Goal: Find specific page/section: Find specific page/section

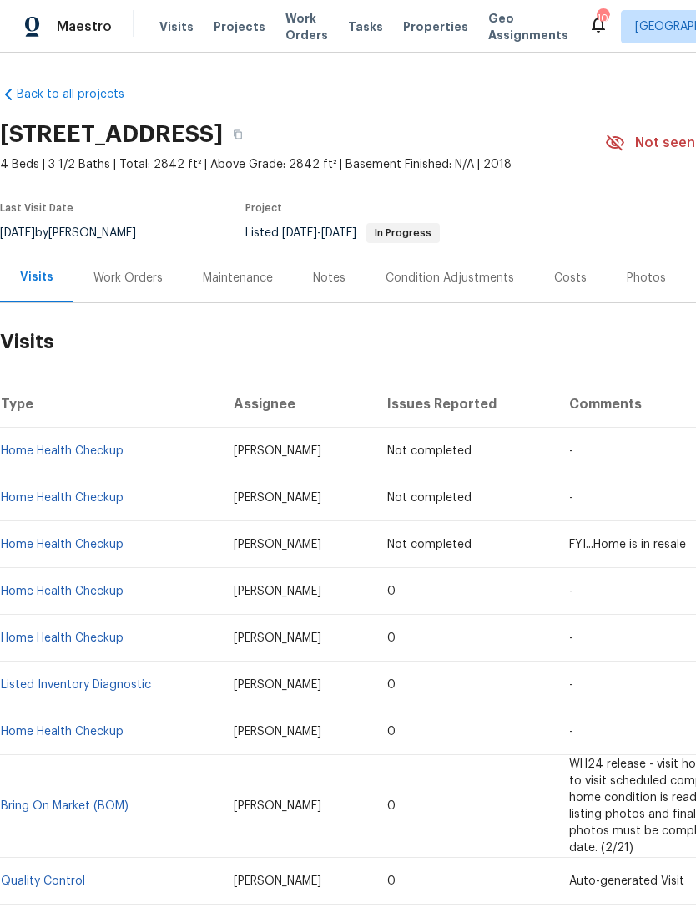
scroll to position [286, 0]
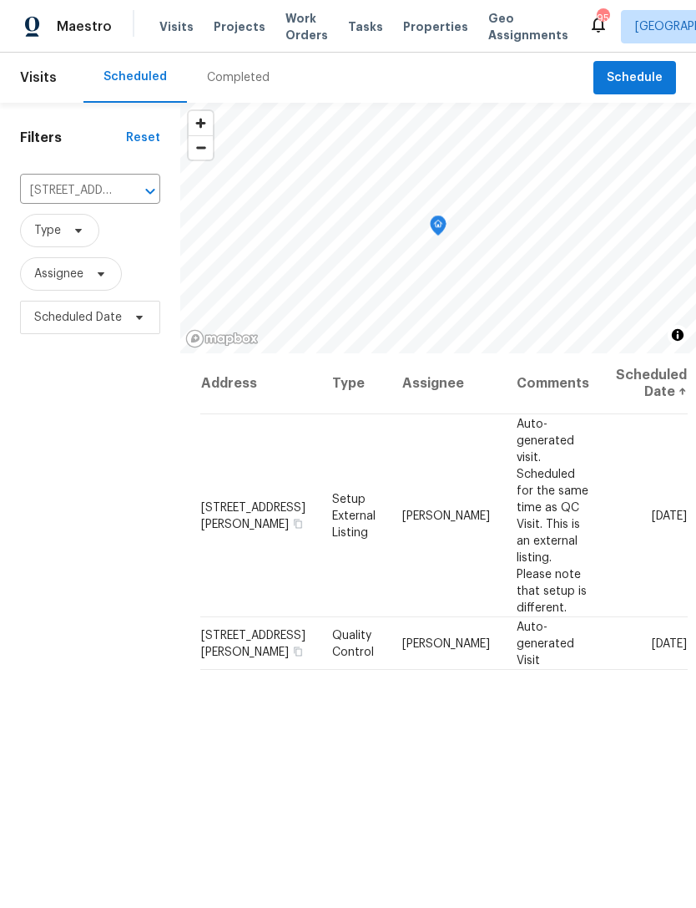
click at [120, 184] on icon "Clear" at bounding box center [128, 191] width 17 height 17
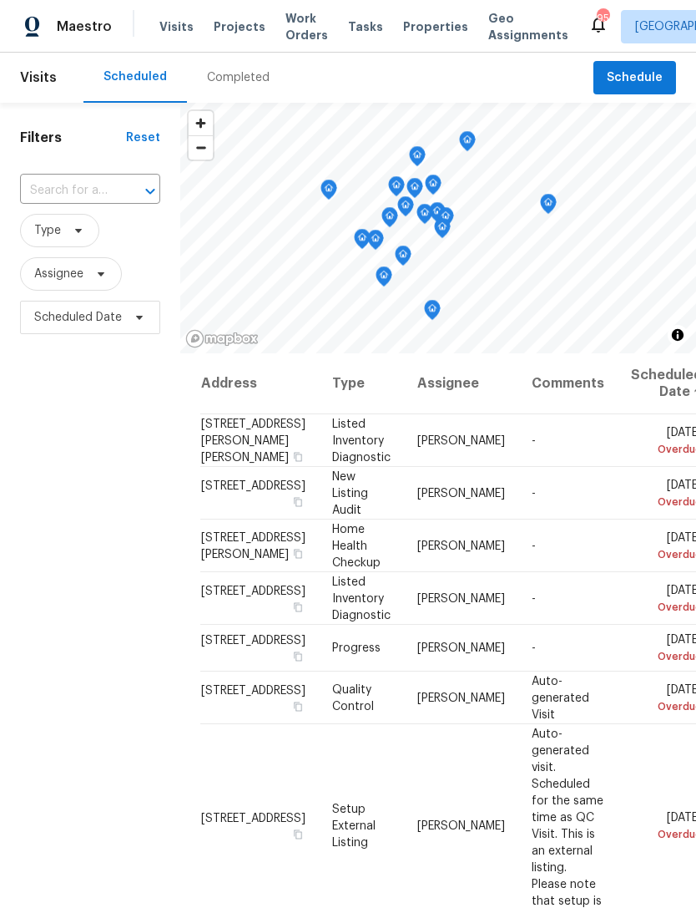
click at [421, 25] on span "Properties" at bounding box center [435, 26] width 65 height 17
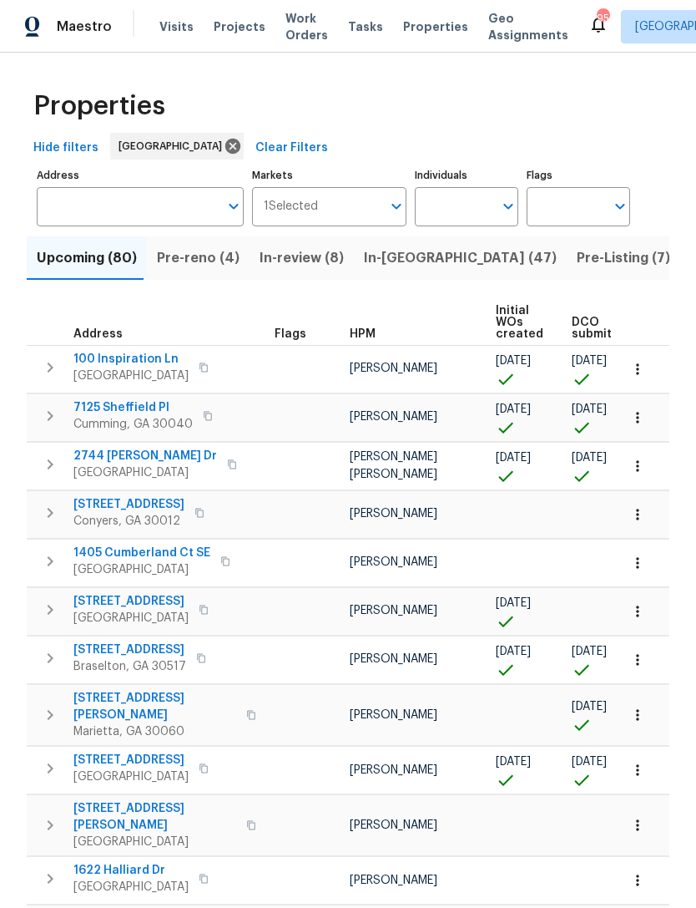
click at [463, 214] on input "Individuals" at bounding box center [454, 206] width 78 height 39
type input "kenroy"
click at [452, 248] on input "checkbox" at bounding box center [445, 259] width 35 height 35
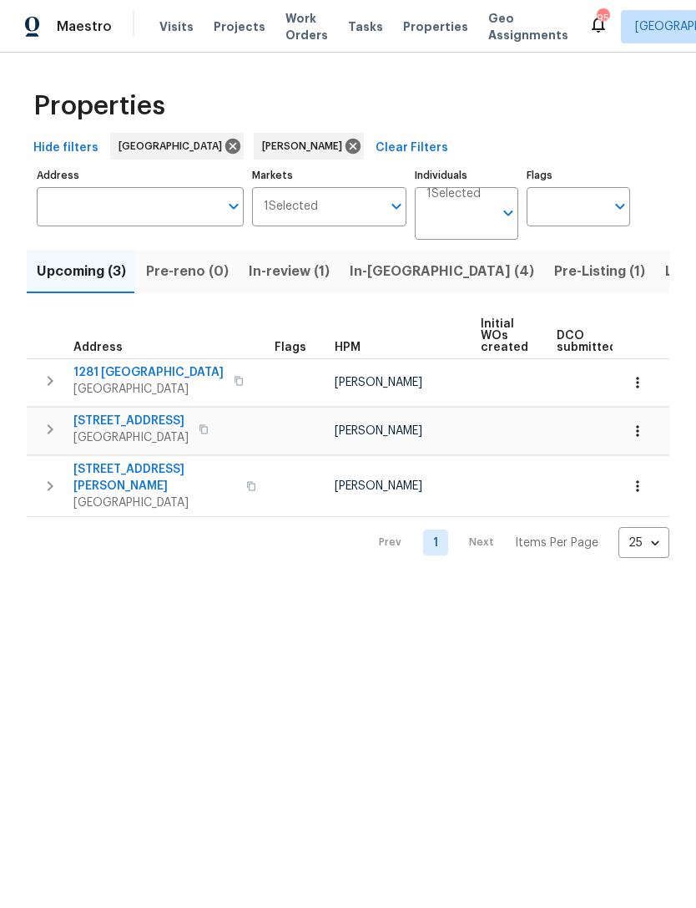
click at [378, 267] on span "In-reno (4)" at bounding box center [442, 271] width 185 height 23
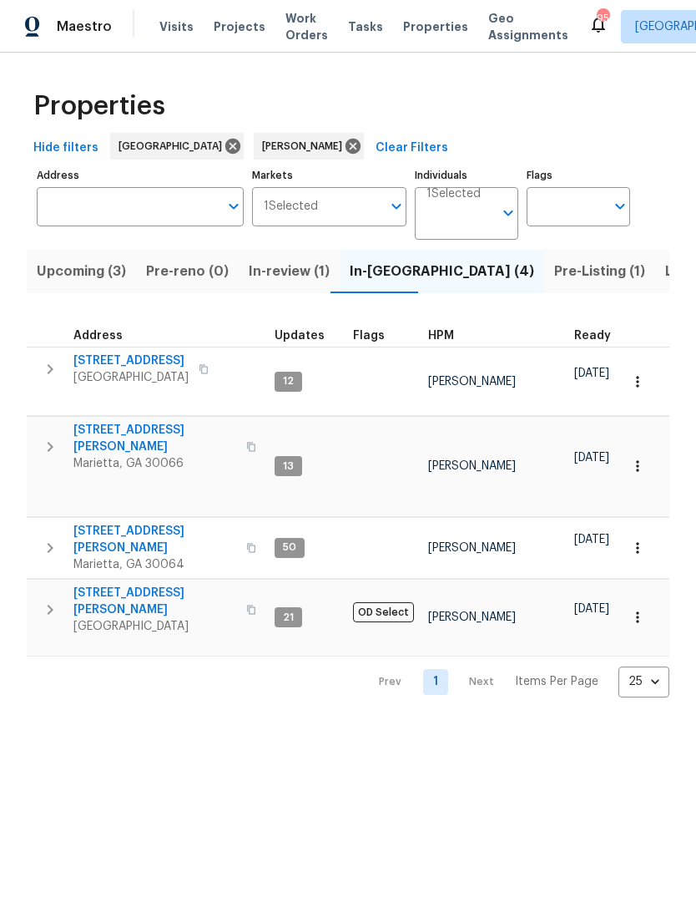
click at [554, 267] on span "Pre-Listing (1)" at bounding box center [599, 271] width 91 height 23
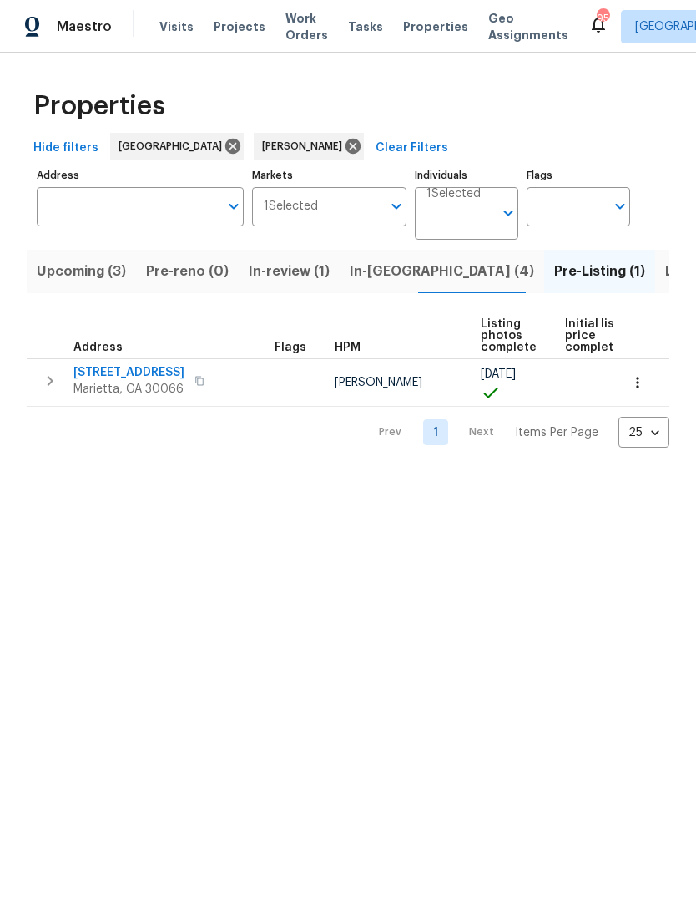
click at [190, 372] on button "button" at bounding box center [200, 380] width 20 height 23
click at [195, 382] on icon "button" at bounding box center [200, 381] width 10 height 10
click at [655, 286] on button "Listed (11)" at bounding box center [698, 271] width 86 height 43
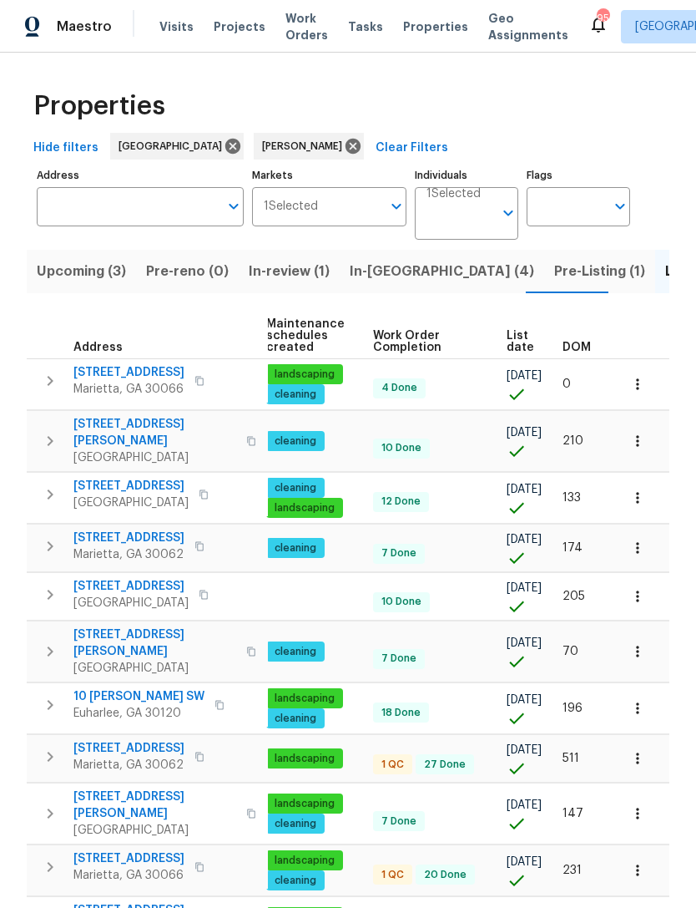
scroll to position [0, 243]
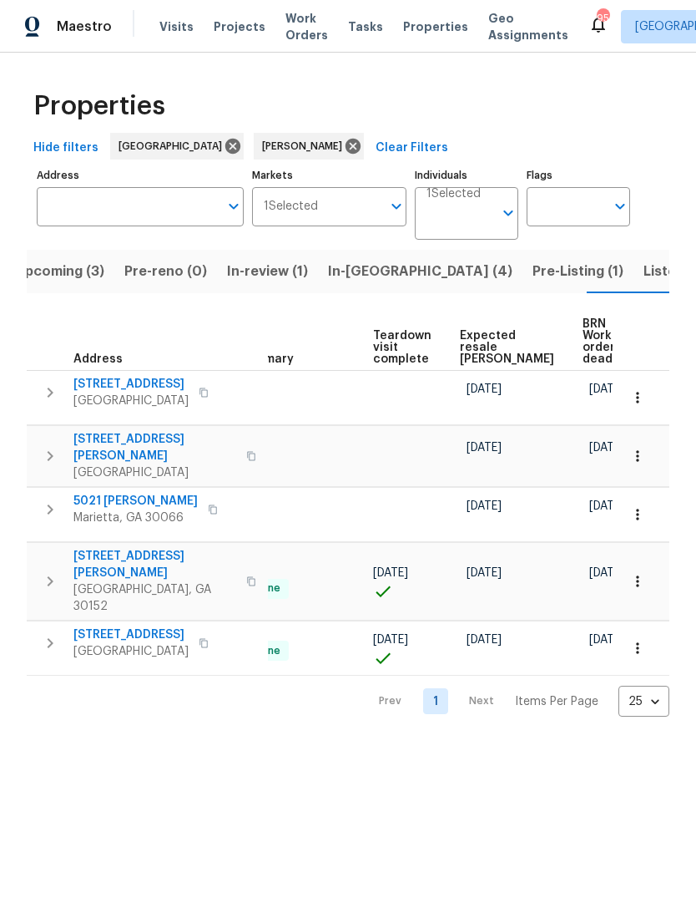
scroll to position [0, 336]
click at [88, 276] on span "Upcoming (3)" at bounding box center [59, 271] width 89 height 23
